Goal: Find specific page/section: Find specific page/section

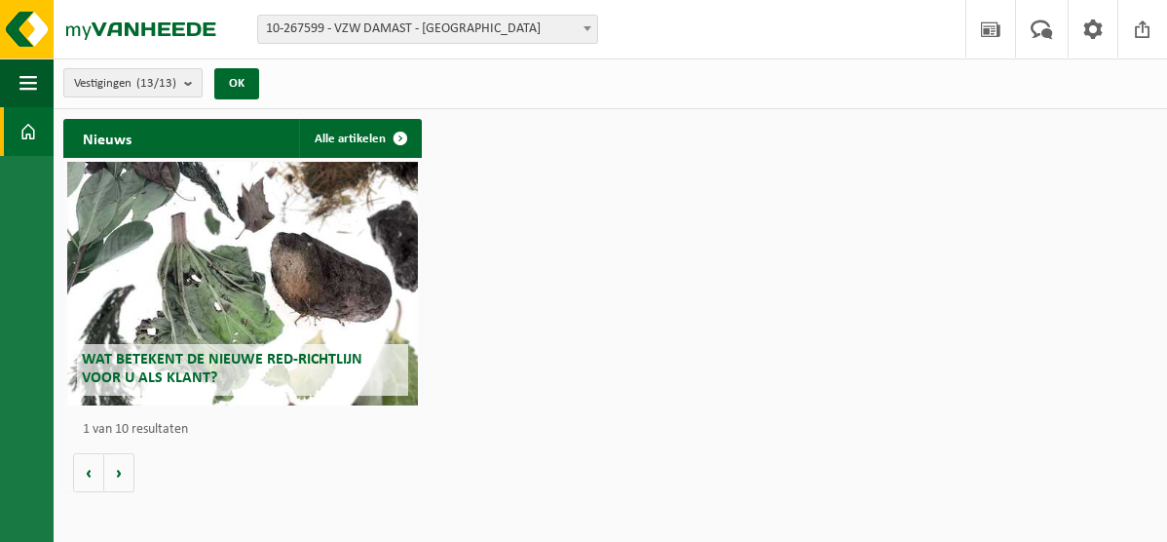
click at [189, 79] on b "submit" at bounding box center [193, 82] width 18 height 27
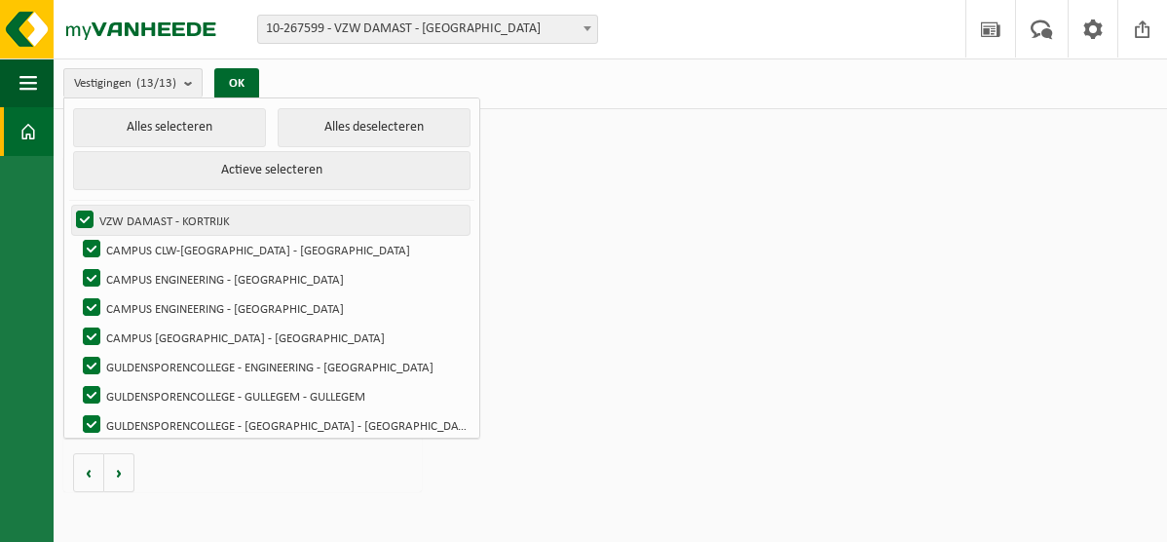
click at [79, 213] on label "VZW DAMAST - KORTRIJK" at bounding box center [270, 220] width 397 height 29
click at [69, 206] on input "VZW DAMAST - KORTRIJK" at bounding box center [68, 205] width 1 height 1
checkbox input "false"
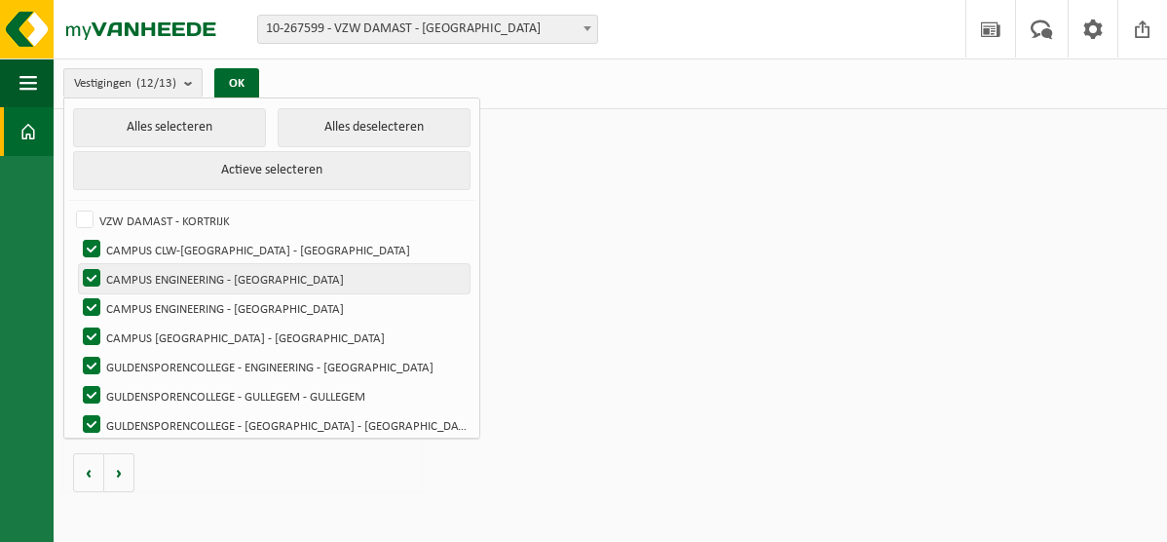
drag, startPoint x: 97, startPoint y: 242, endPoint x: 93, endPoint y: 262, distance: 21.0
click at [95, 243] on label "CAMPUS CLW-KORTRIJK - KORTRIJK" at bounding box center [274, 249] width 391 height 29
click at [76, 235] on input "CAMPUS CLW-KORTRIJK - KORTRIJK" at bounding box center [75, 234] width 1 height 1
checkbox input "false"
click at [89, 272] on label "CAMPUS ENGINEERING - KORTRIJK" at bounding box center [274, 278] width 391 height 29
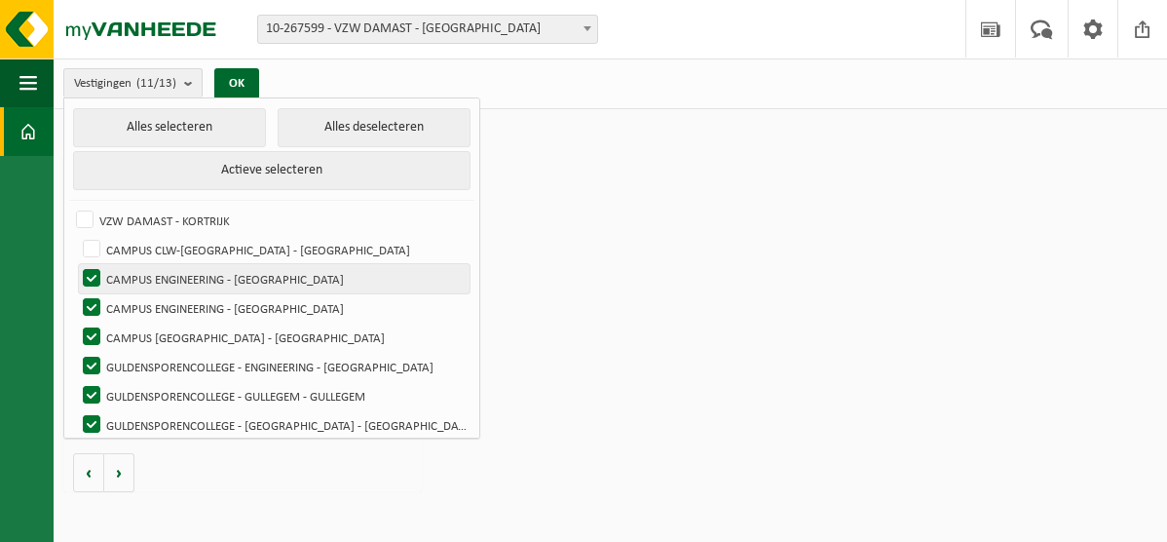
click at [76, 264] on input "CAMPUS ENGINEERING - KORTRIJK" at bounding box center [75, 263] width 1 height 1
checkbox input "false"
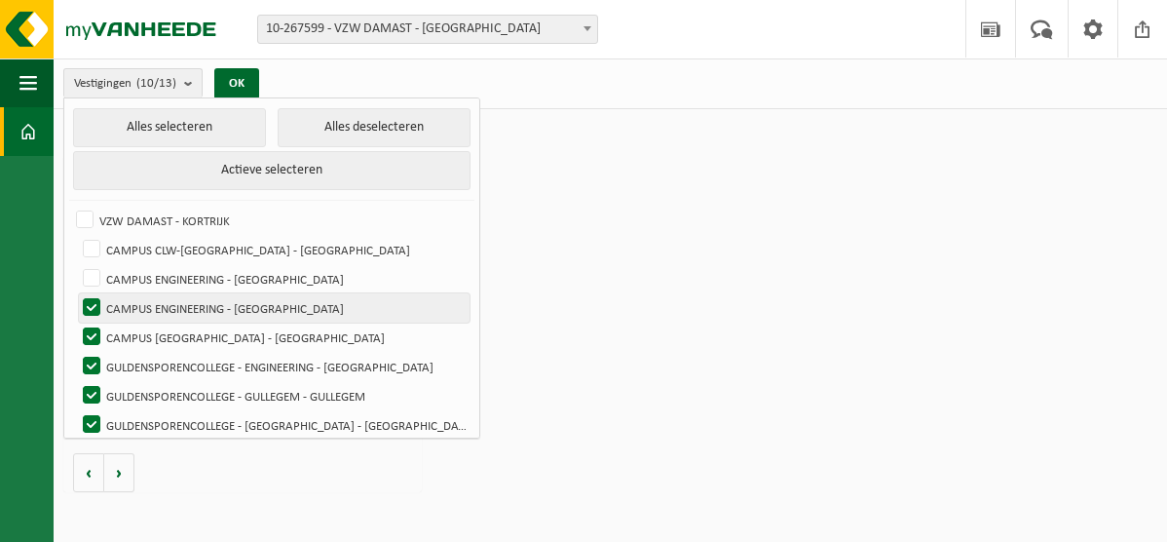
click at [97, 309] on label "CAMPUS ENGINEERING - KORTRIJK" at bounding box center [274, 307] width 391 height 29
click at [76, 293] on input "CAMPUS ENGINEERING - KORTRIJK" at bounding box center [75, 292] width 1 height 1
checkbox input "false"
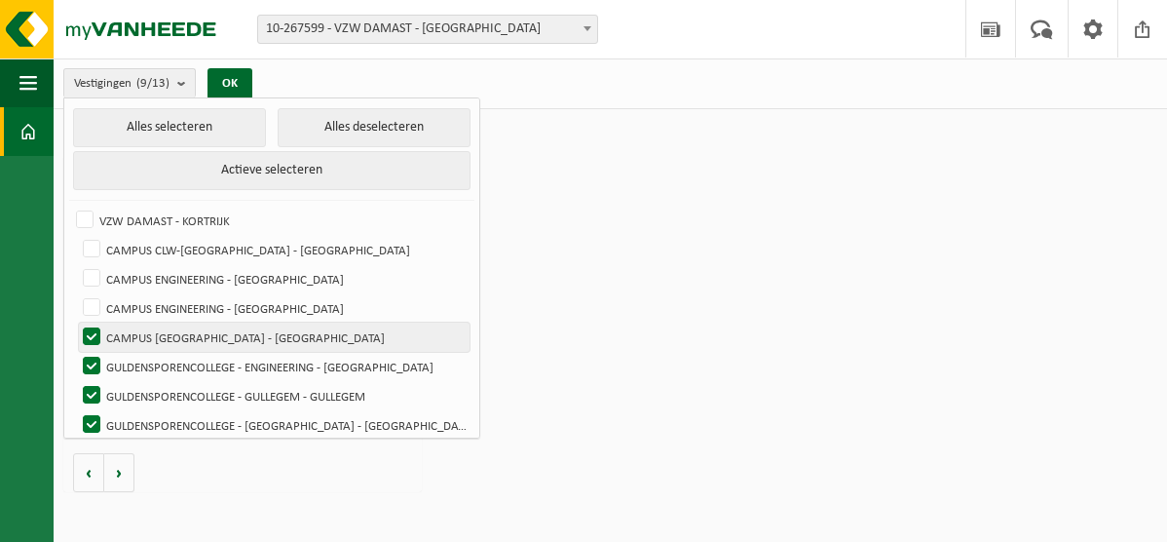
click at [95, 329] on label "CAMPUS HARELBEKE - HARELBEKE" at bounding box center [274, 336] width 391 height 29
click at [76, 322] on input "CAMPUS HARELBEKE - HARELBEKE" at bounding box center [75, 321] width 1 height 1
checkbox input "false"
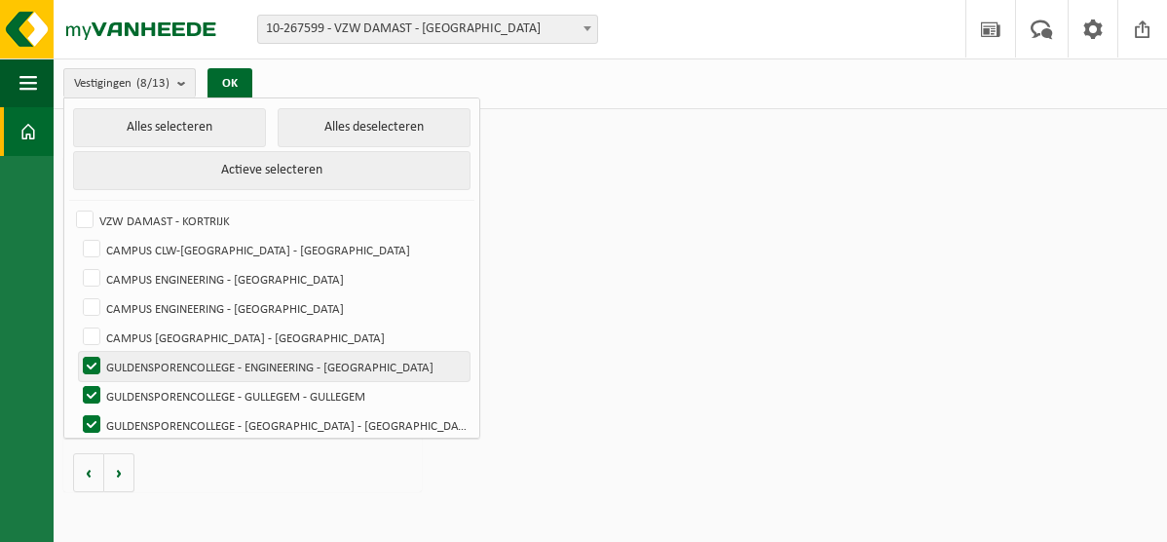
click at [92, 362] on label "GULDENSPORENCOLLEGE - ENGINEERING - KORTRIJK" at bounding box center [274, 366] width 391 height 29
click at [76, 352] on input "GULDENSPORENCOLLEGE - ENGINEERING - KORTRIJK" at bounding box center [75, 351] width 1 height 1
checkbox input "false"
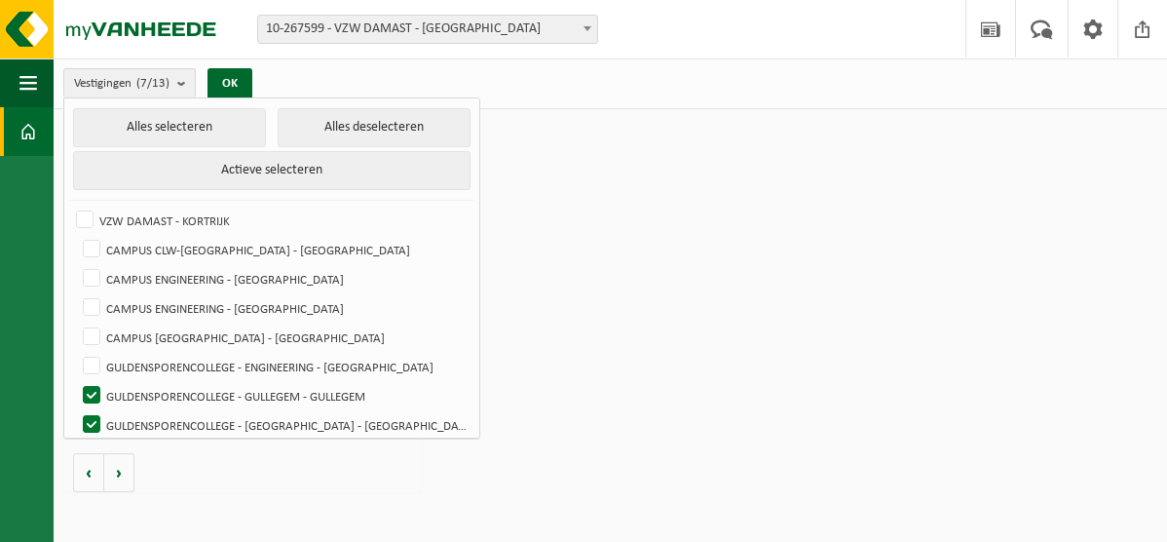
scroll to position [153, 0]
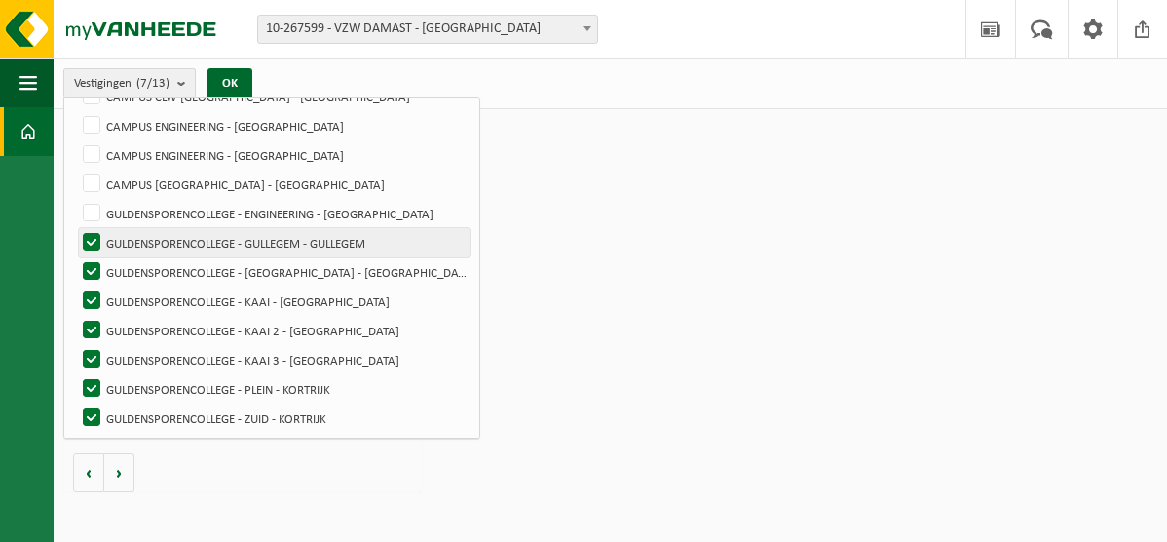
click at [96, 235] on label "GULDENSPORENCOLLEGE - GULLEGEM - GULLEGEM" at bounding box center [274, 242] width 391 height 29
click at [76, 228] on input "GULDENSPORENCOLLEGE - GULLEGEM - GULLEGEM" at bounding box center [75, 227] width 1 height 1
checkbox input "false"
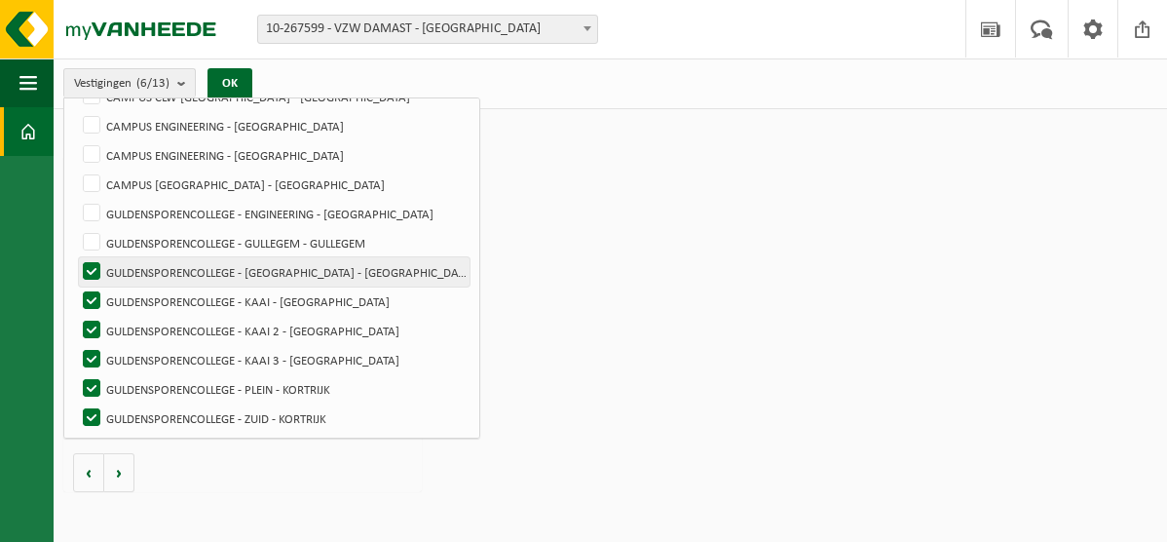
click at [98, 272] on label "GULDENSPORENCOLLEGE - HARELBEKE - HARELBEKE" at bounding box center [274, 271] width 391 height 29
click at [76, 257] on input "GULDENSPORENCOLLEGE - HARELBEKE - HARELBEKE" at bounding box center [75, 256] width 1 height 1
checkbox input "false"
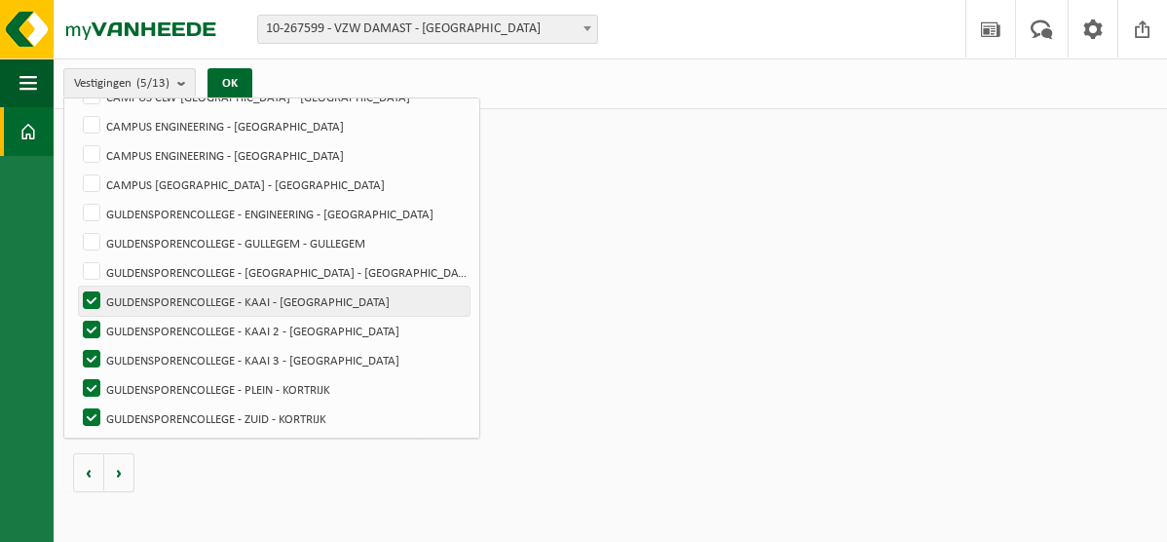
click at [90, 293] on label "GULDENSPORENCOLLEGE - KAAI - KORTRIJK" at bounding box center [274, 300] width 391 height 29
click at [76, 286] on input "GULDENSPORENCOLLEGE - KAAI - KORTRIJK" at bounding box center [75, 285] width 1 height 1
checkbox input "false"
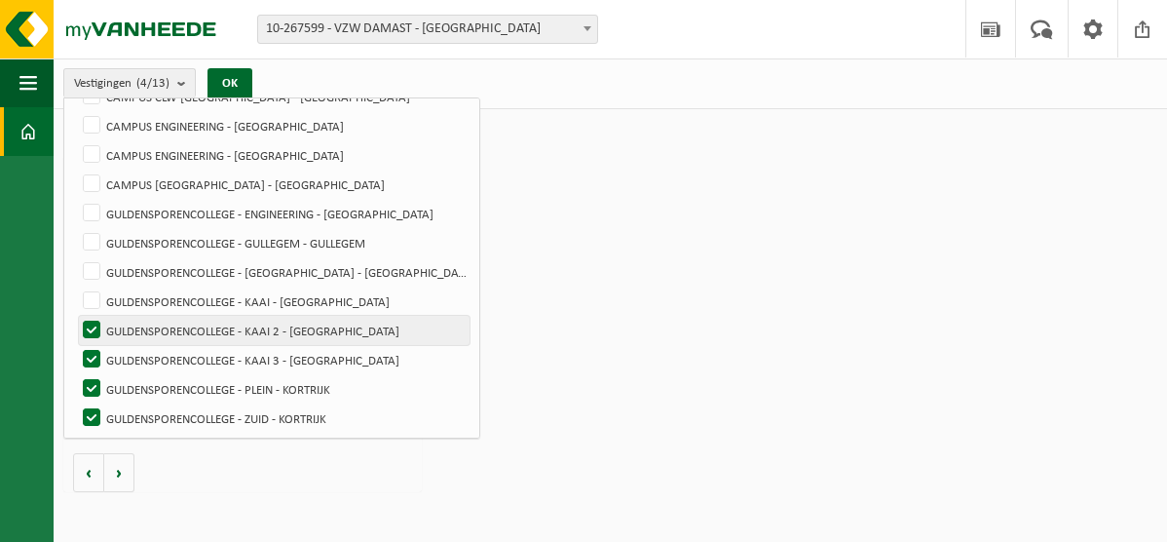
click at [90, 319] on label "GULDENSPORENCOLLEGE - KAAI 2 - KORTRIJK" at bounding box center [274, 330] width 391 height 29
click at [76, 316] on input "GULDENSPORENCOLLEGE - KAAI 2 - KORTRIJK" at bounding box center [75, 315] width 1 height 1
checkbox input "false"
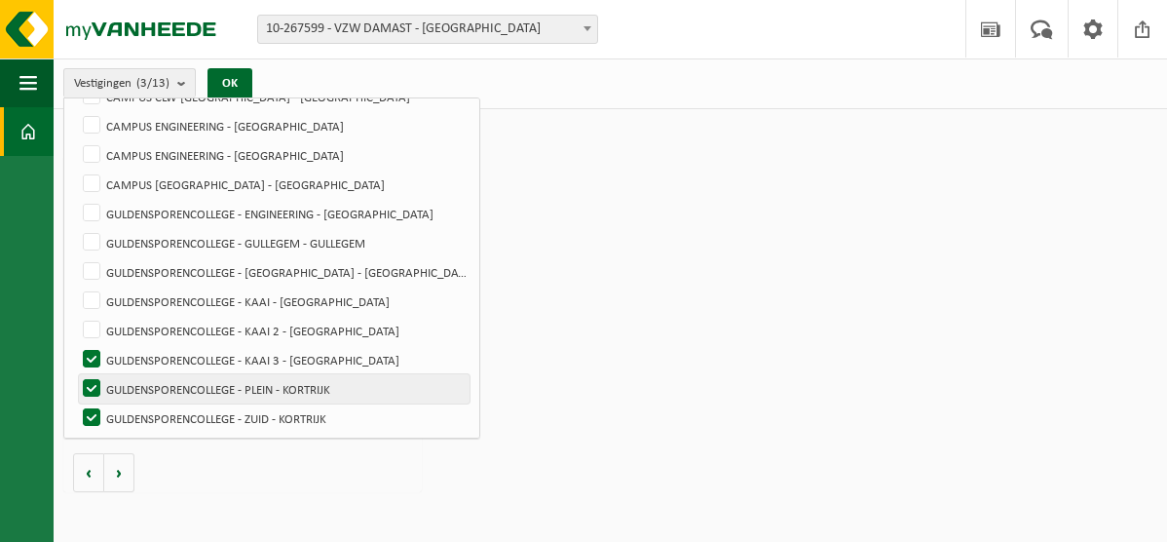
click at [97, 388] on label "GULDENSPORENCOLLEGE - PLEIN - KORTRIJK" at bounding box center [274, 388] width 391 height 29
click at [76, 374] on input "GULDENSPORENCOLLEGE - PLEIN - KORTRIJK" at bounding box center [75, 373] width 1 height 1
checkbox input "false"
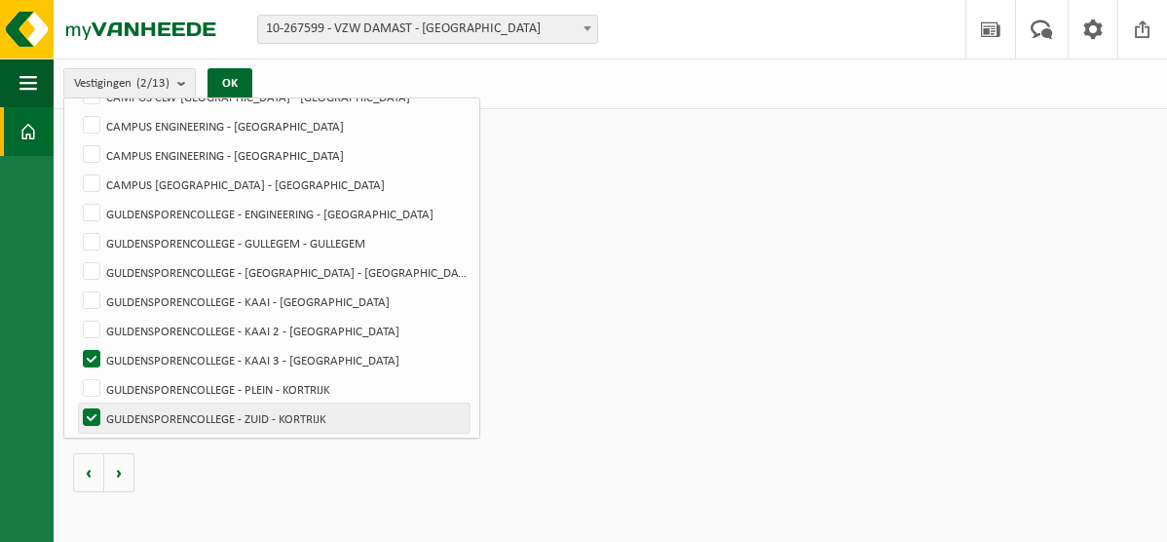
click at [98, 410] on label "GULDENSPORENCOLLEGE - ZUID - KORTRIJK" at bounding box center [274, 417] width 391 height 29
click at [76, 403] on input "GULDENSPORENCOLLEGE - ZUID - KORTRIJK" at bounding box center [75, 402] width 1 height 1
checkbox input "false"
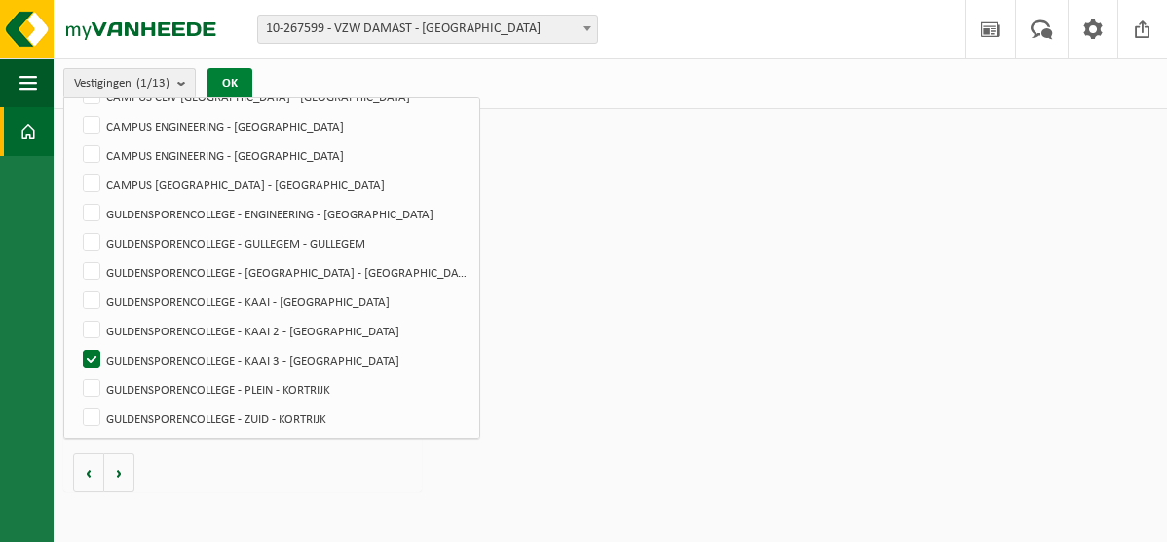
click at [237, 78] on button "OK" at bounding box center [229, 83] width 45 height 31
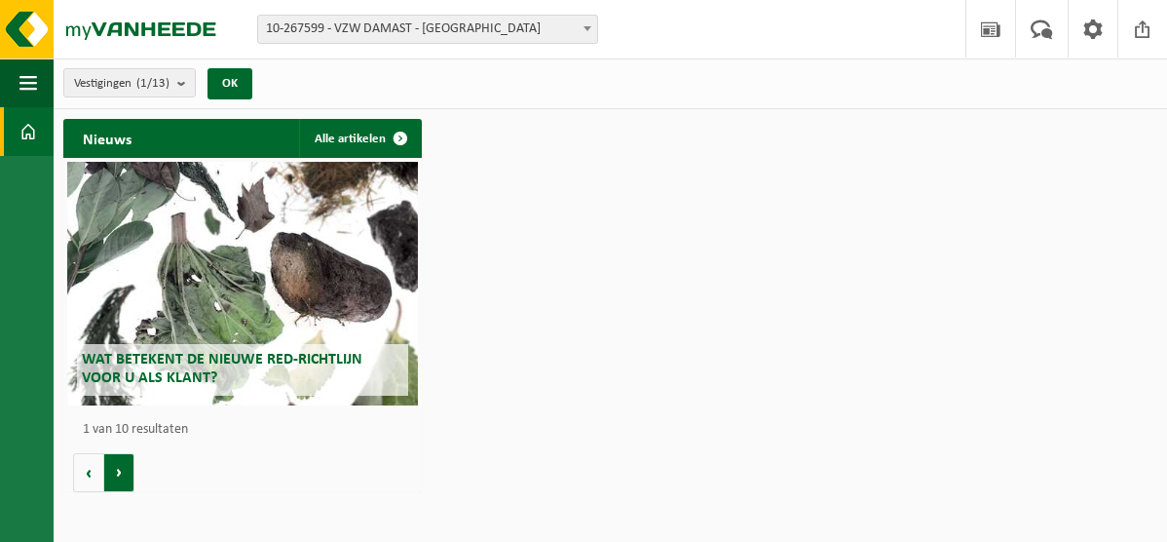
click at [117, 481] on button "Volgende" at bounding box center [119, 472] width 30 height 39
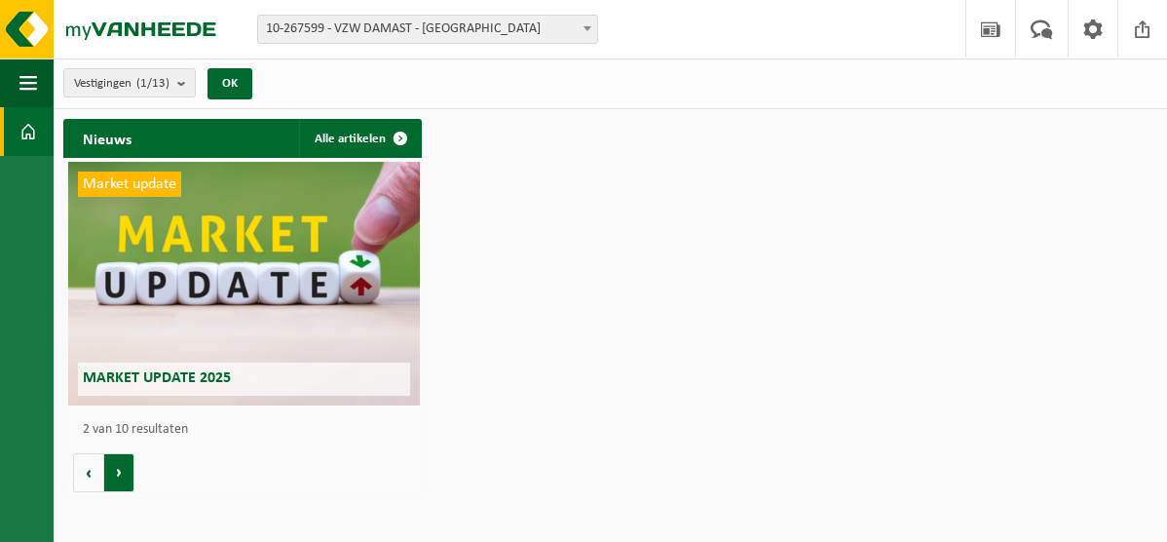
scroll to position [0, 357]
click at [117, 481] on button "Volgende" at bounding box center [119, 472] width 30 height 39
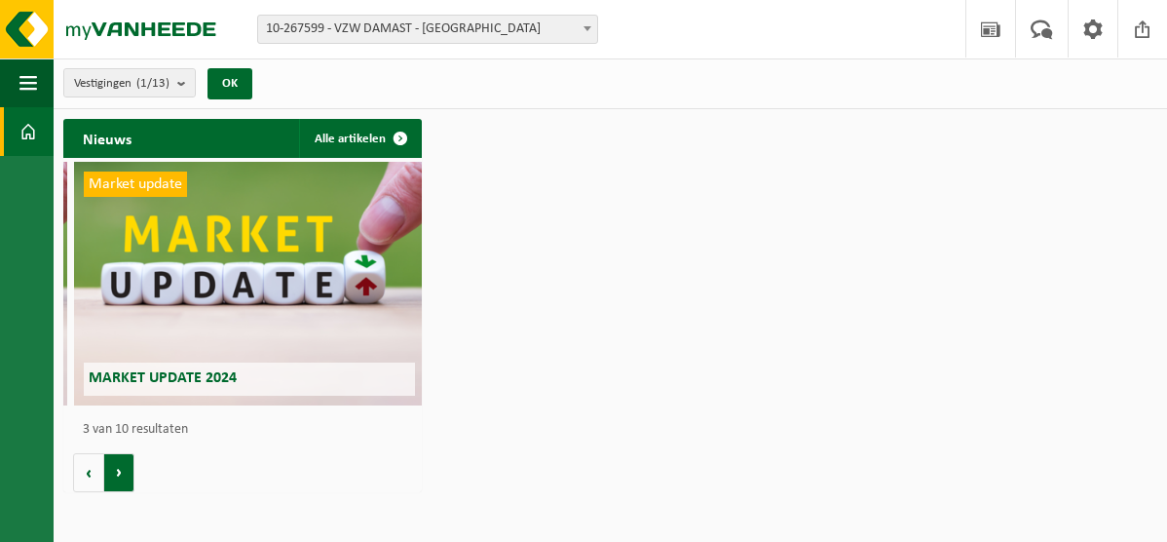
scroll to position [0, 716]
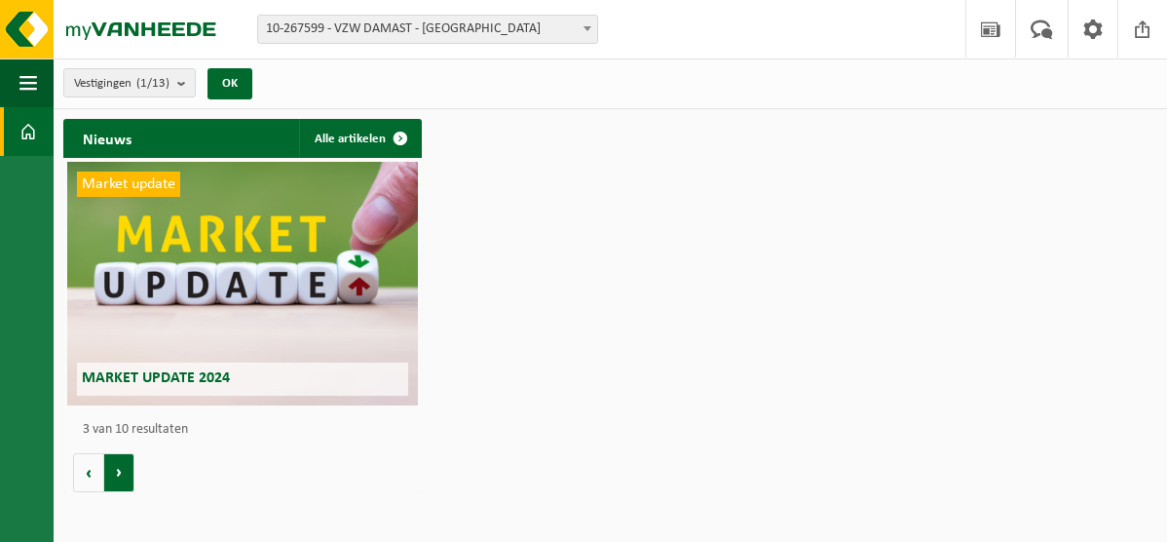
click at [117, 481] on button "Volgende" at bounding box center [119, 472] width 30 height 39
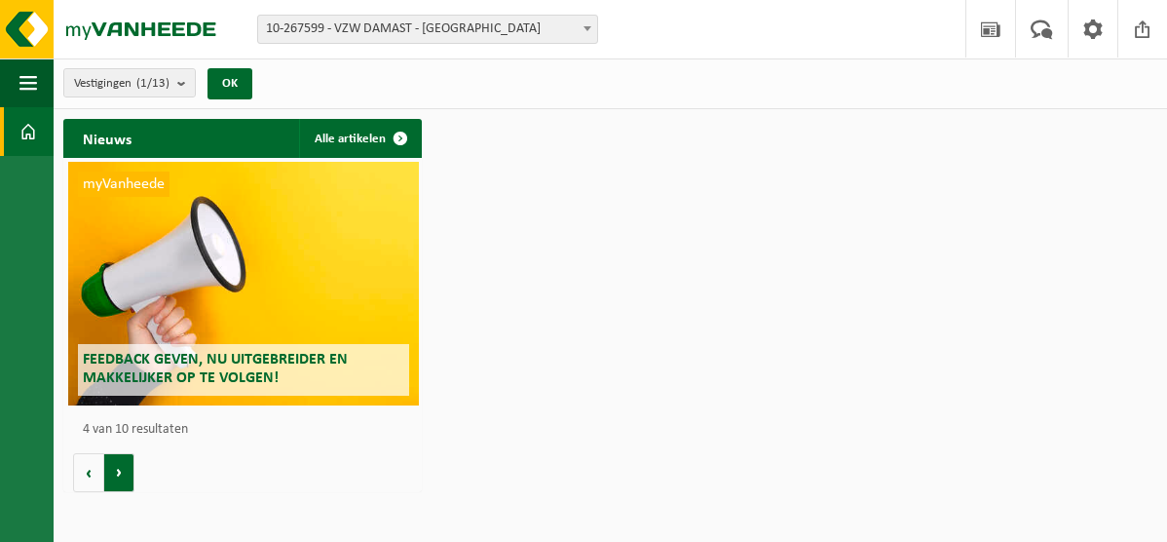
scroll to position [0, 1073]
click at [117, 481] on button "Volgende" at bounding box center [119, 472] width 30 height 39
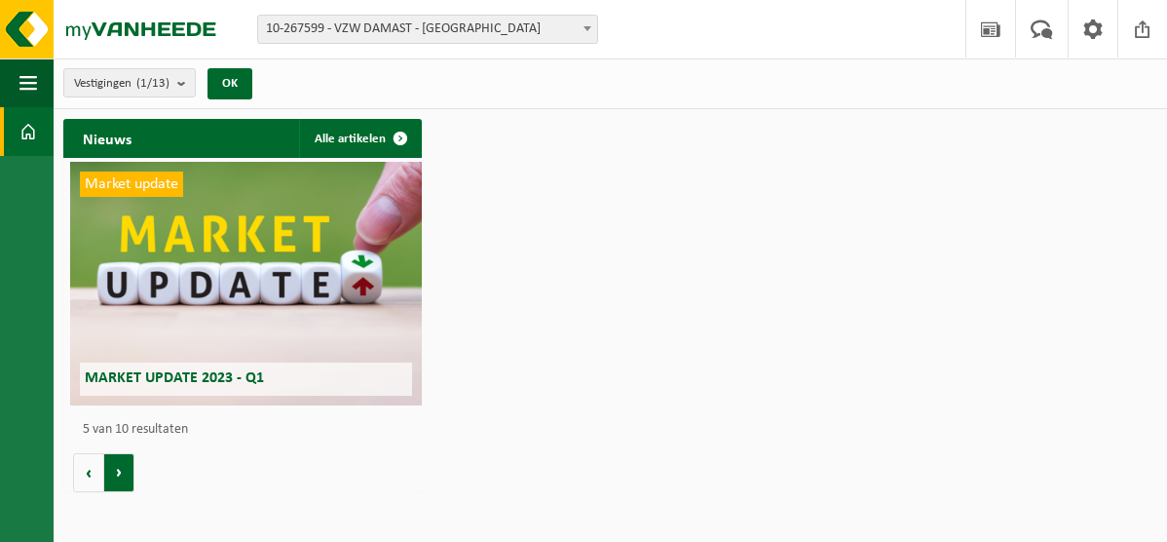
scroll to position [0, 1432]
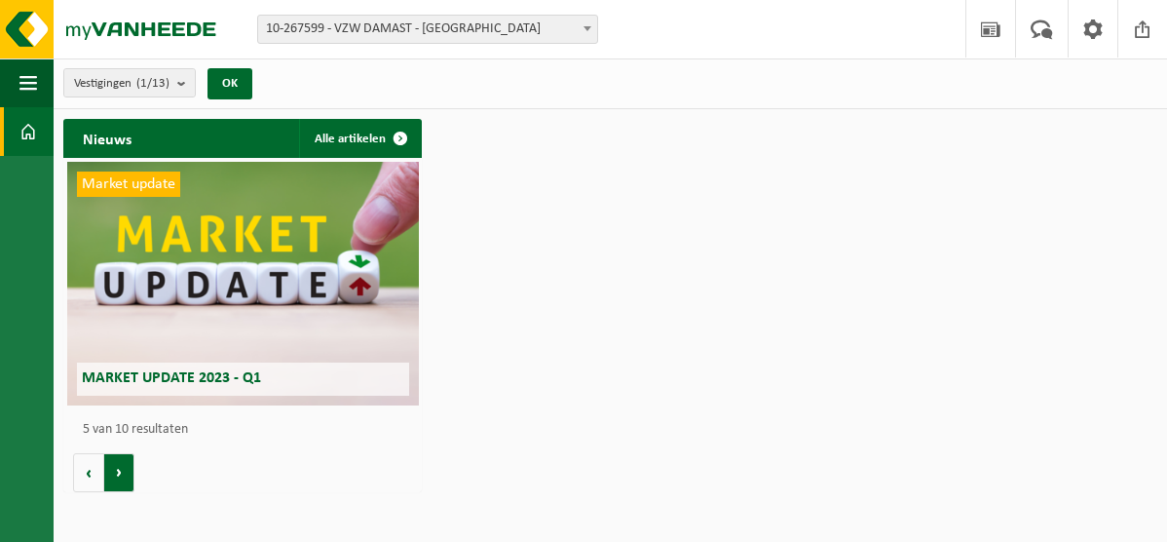
click at [117, 481] on button "Volgende" at bounding box center [119, 472] width 30 height 39
click at [332, 144] on link "Alle artikelen" at bounding box center [359, 138] width 121 height 39
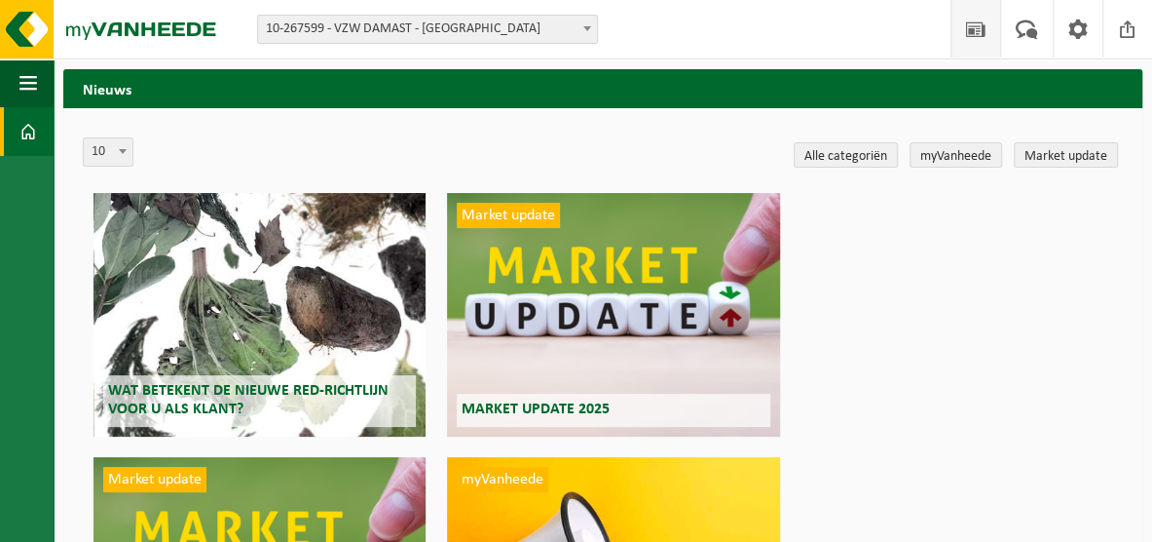
click at [31, 130] on span at bounding box center [28, 131] width 18 height 49
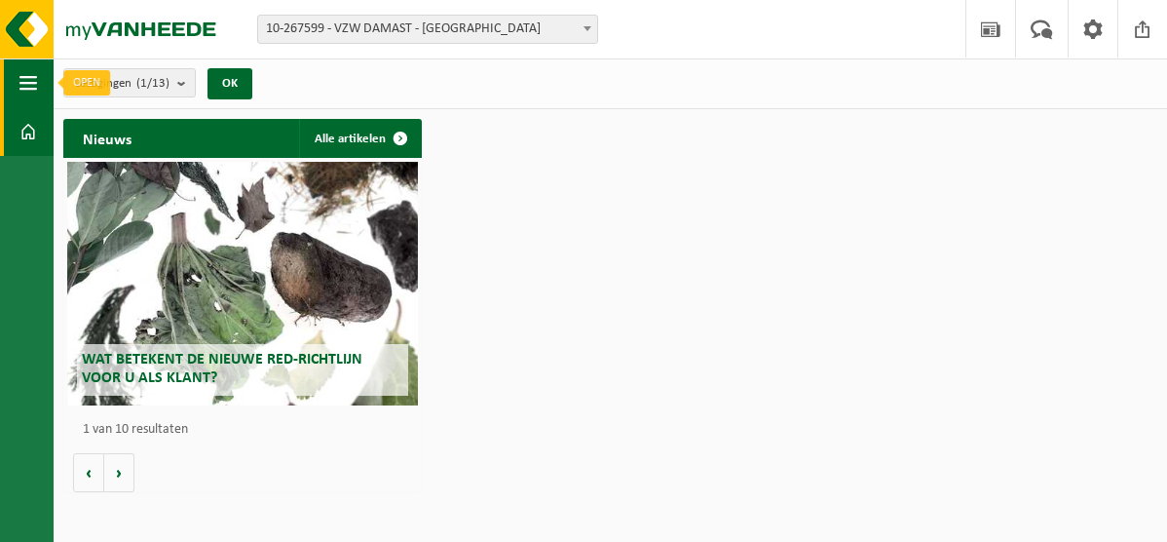
click at [39, 79] on button "Navigatie" at bounding box center [27, 82] width 54 height 49
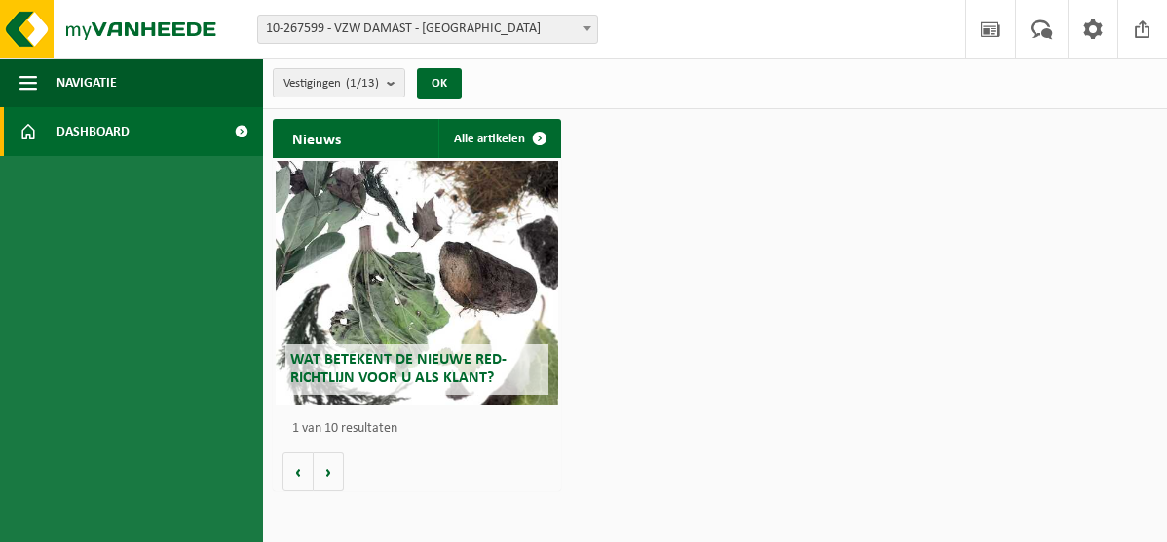
click at [242, 133] on span at bounding box center [241, 131] width 44 height 49
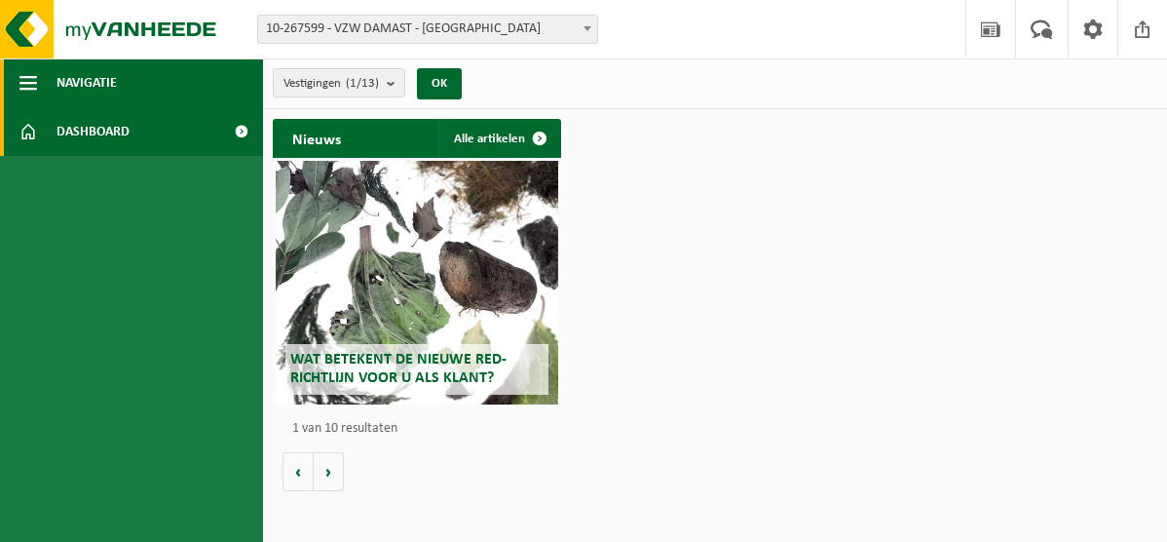
click at [146, 78] on button "Navigatie" at bounding box center [131, 82] width 263 height 49
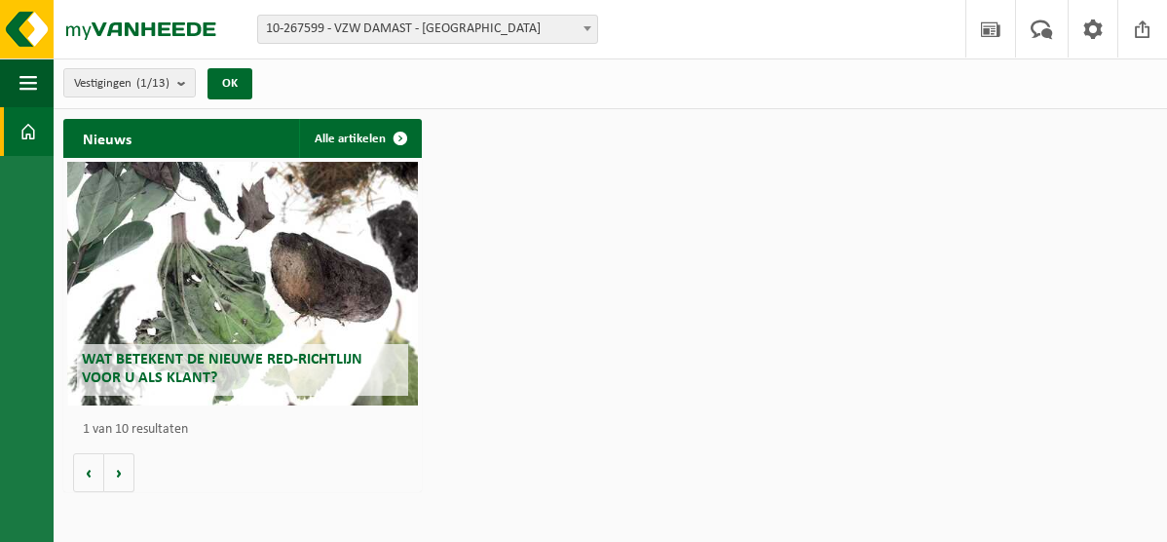
click at [37, 136] on link "Dashboard" at bounding box center [27, 131] width 54 height 49
click at [23, 28] on img at bounding box center [117, 29] width 234 height 58
click at [997, 36] on span at bounding box center [990, 28] width 29 height 57
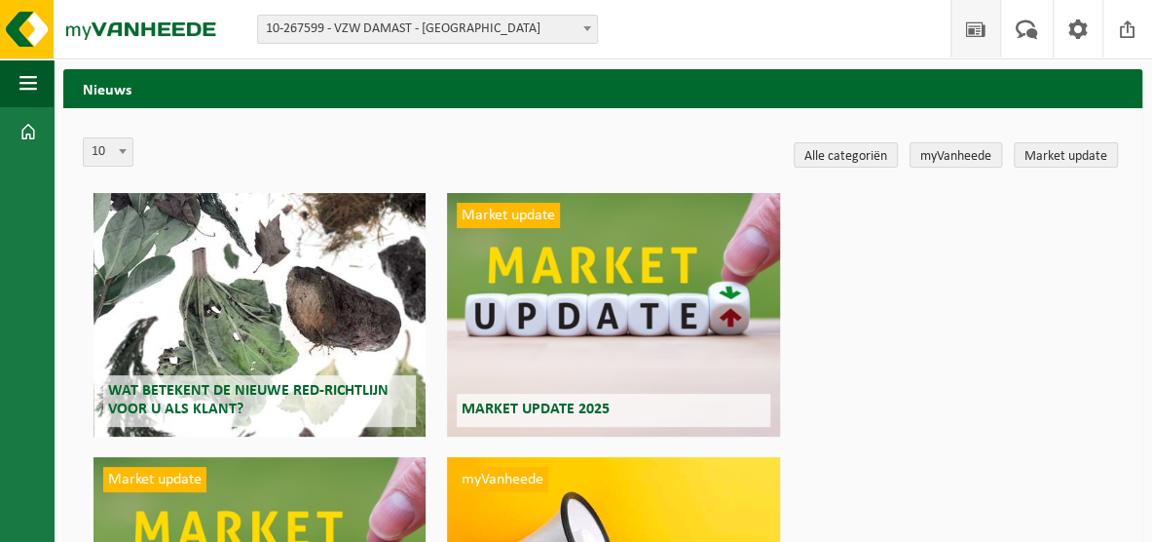
click at [991, 156] on link "myVanheede" at bounding box center [956, 154] width 93 height 25
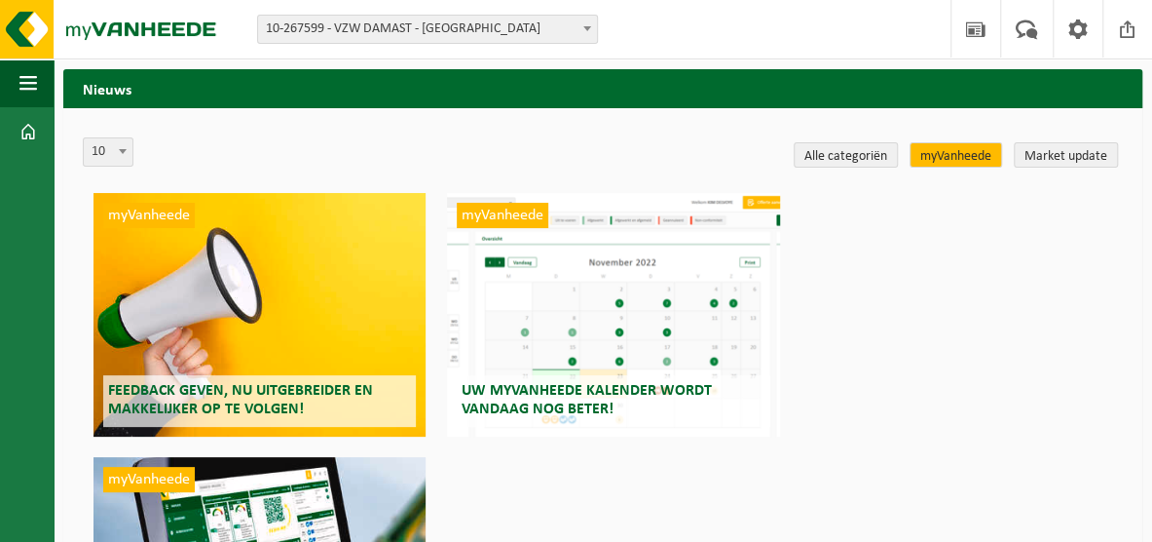
click at [644, 311] on div "myVanheede Uw myVanheede kalender wordt vandaag nog beter!" at bounding box center [613, 315] width 333 height 244
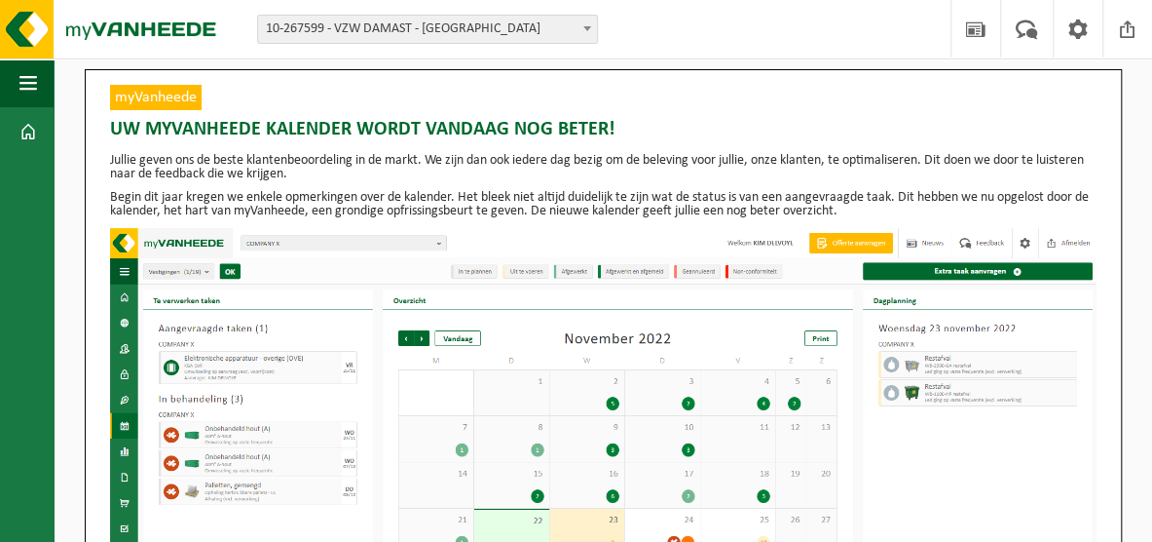
click at [589, 29] on b at bounding box center [587, 28] width 8 height 5
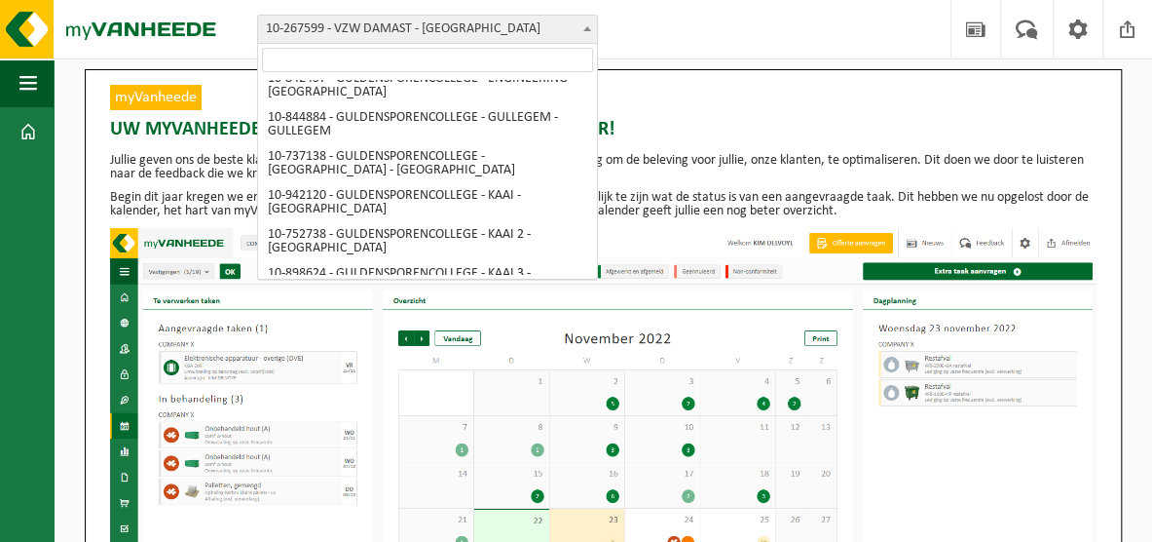
scroll to position [244, 0]
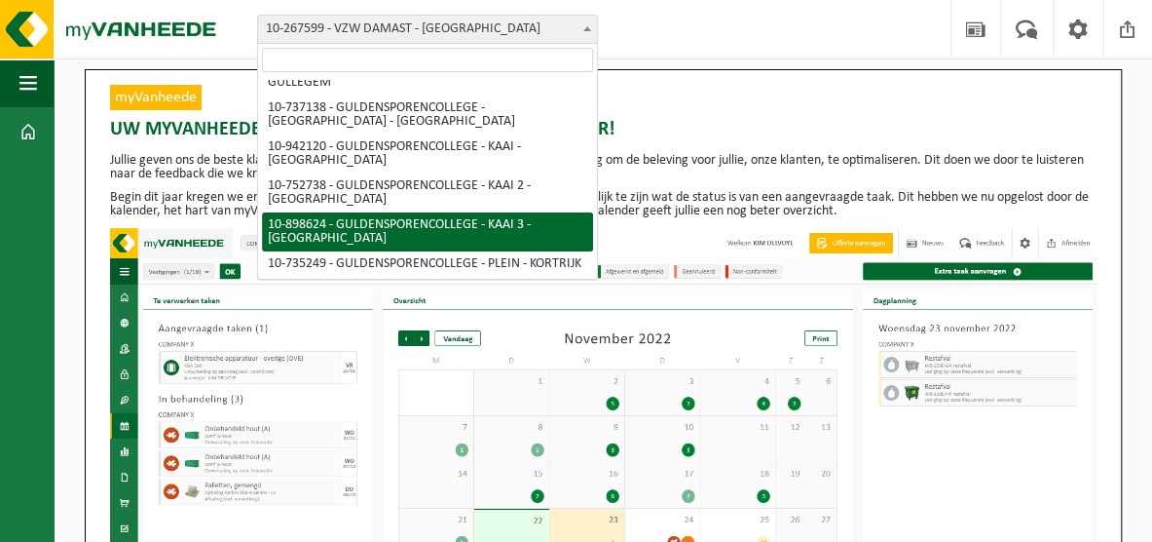
select select "118265"
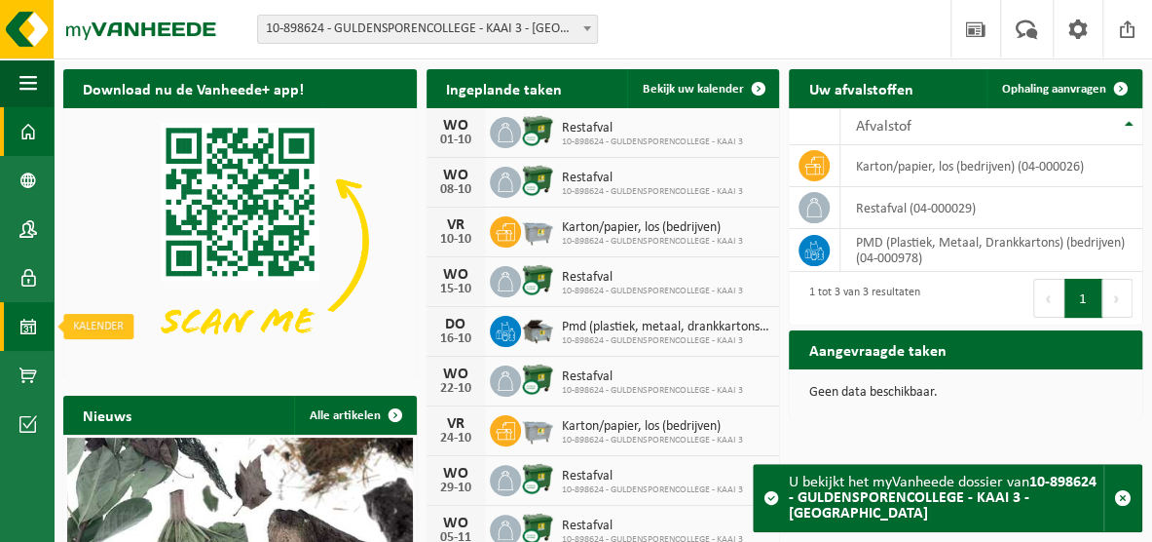
click at [27, 327] on span at bounding box center [28, 326] width 18 height 49
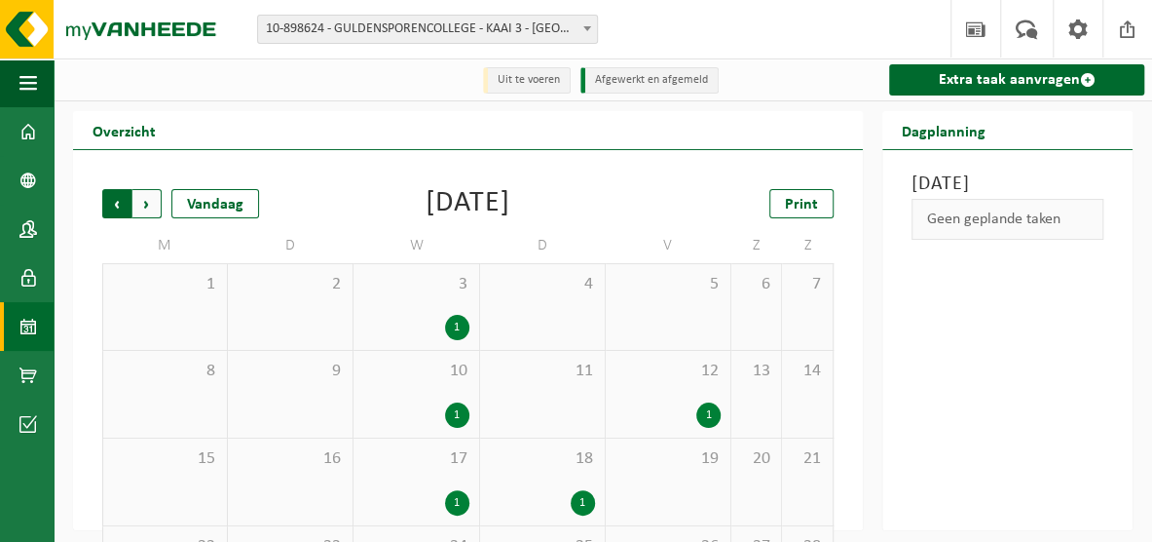
click at [153, 206] on span "Volgende" at bounding box center [146, 203] width 29 height 29
